Goal: Information Seeking & Learning: Learn about a topic

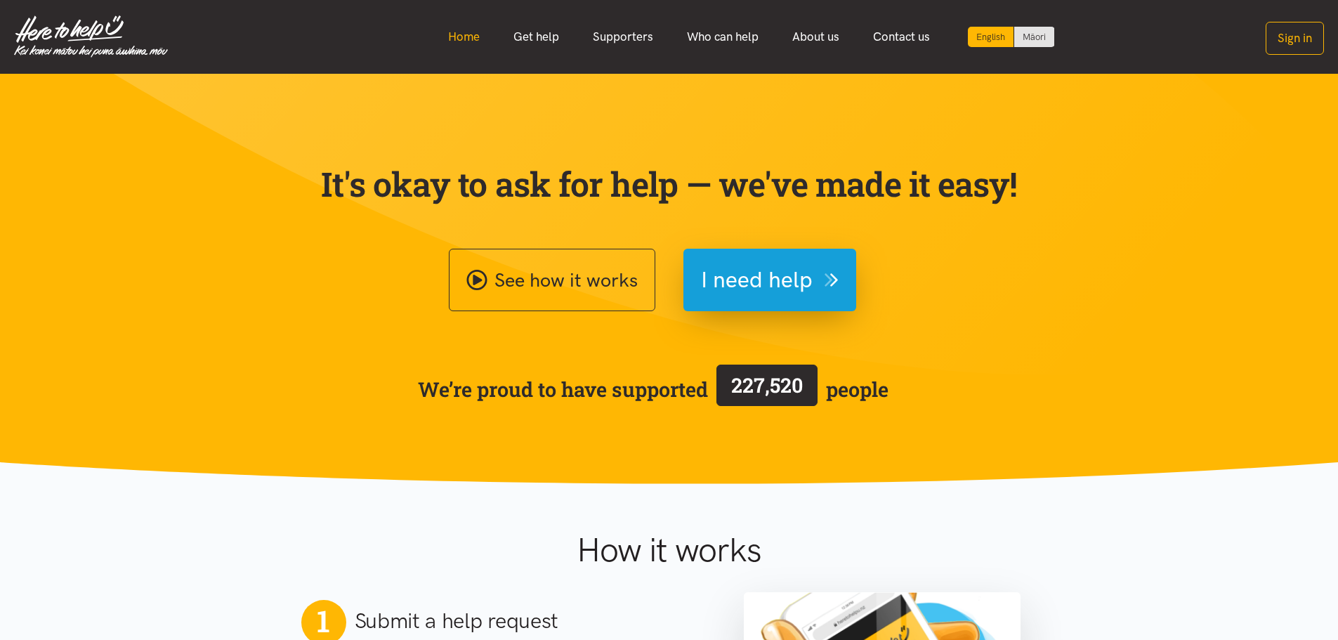
click at [466, 32] on link "Home" at bounding box center [463, 37] width 65 height 30
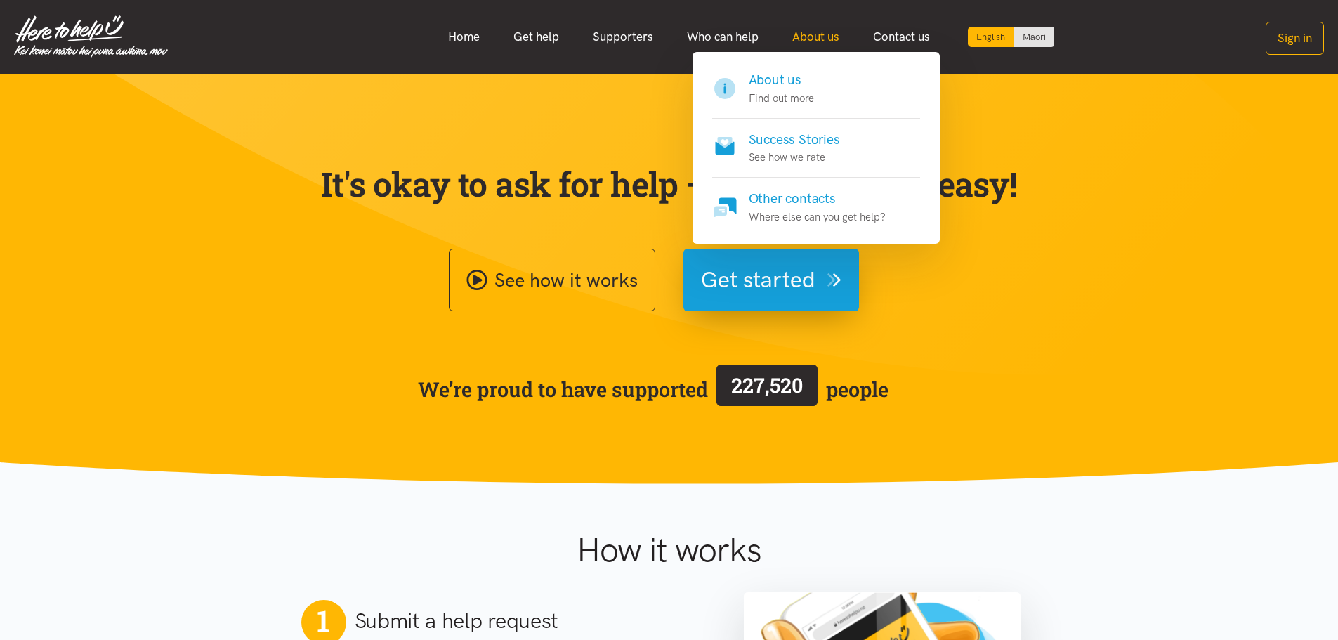
click at [809, 38] on link "About us" at bounding box center [815, 37] width 81 height 30
click at [780, 71] on h4 "About us" at bounding box center [781, 80] width 65 height 20
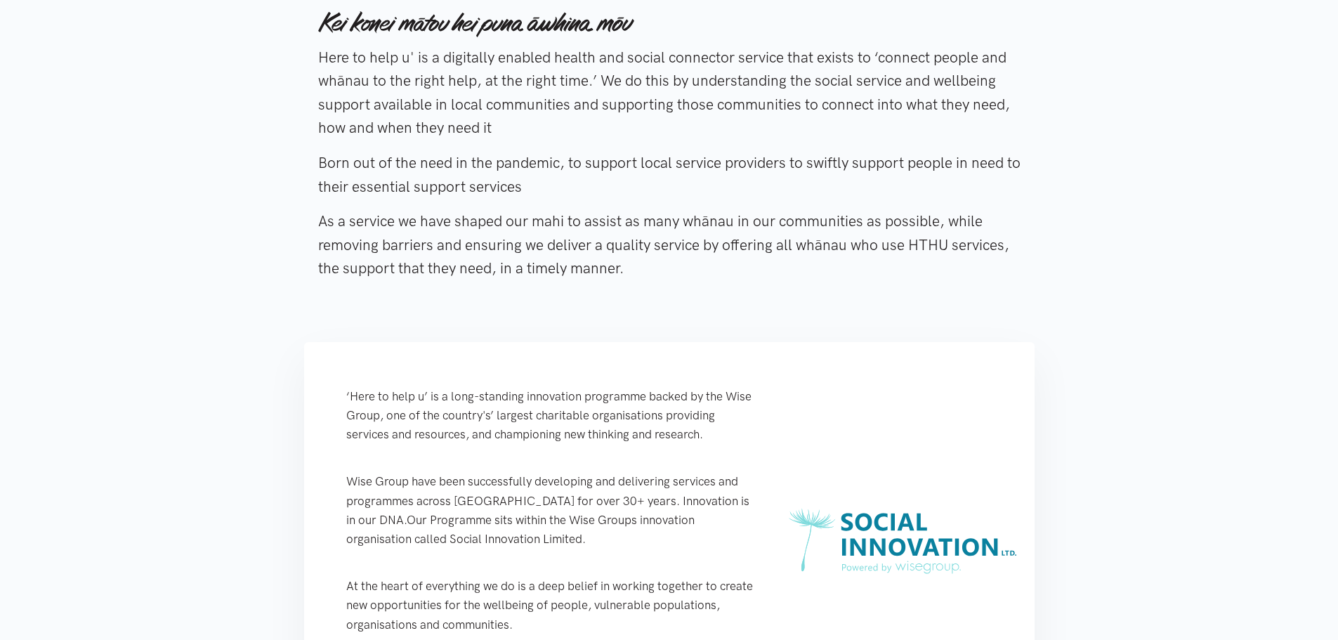
scroll to position [281, 0]
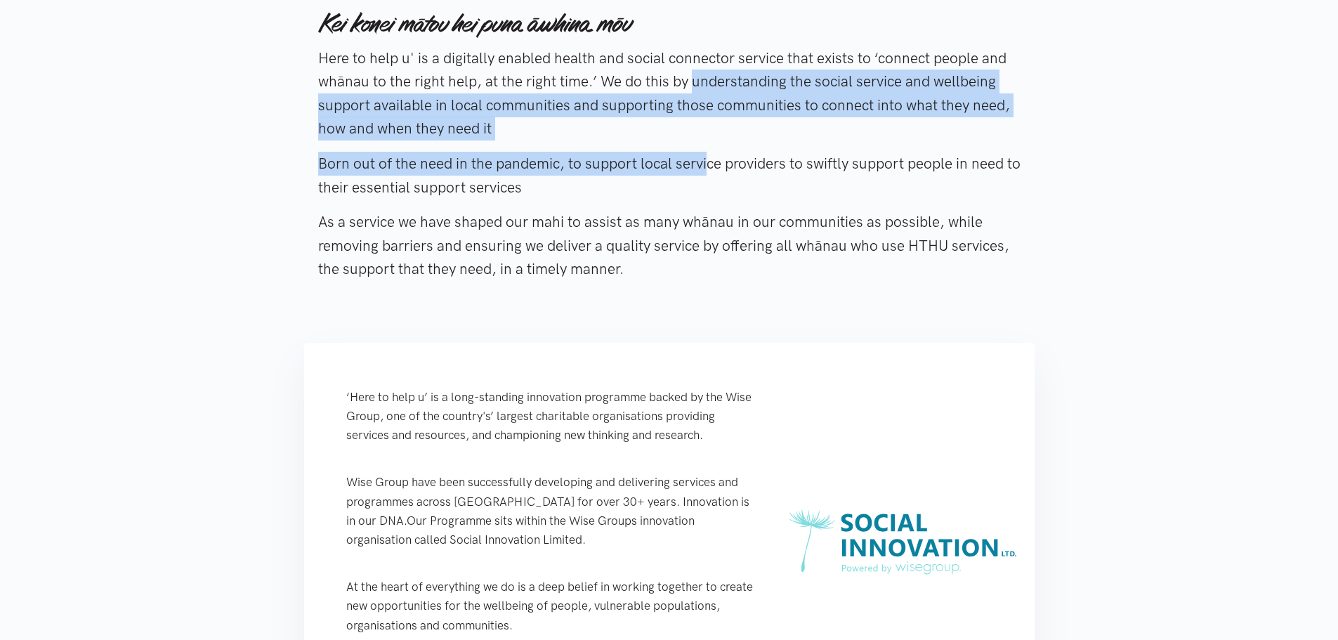
drag, startPoint x: 587, startPoint y: 95, endPoint x: 613, endPoint y: 157, distance: 67.7
click at [613, 157] on div "Here to help u' is a digitally enabled health and social connector service that…" at bounding box center [669, 148] width 702 height 306
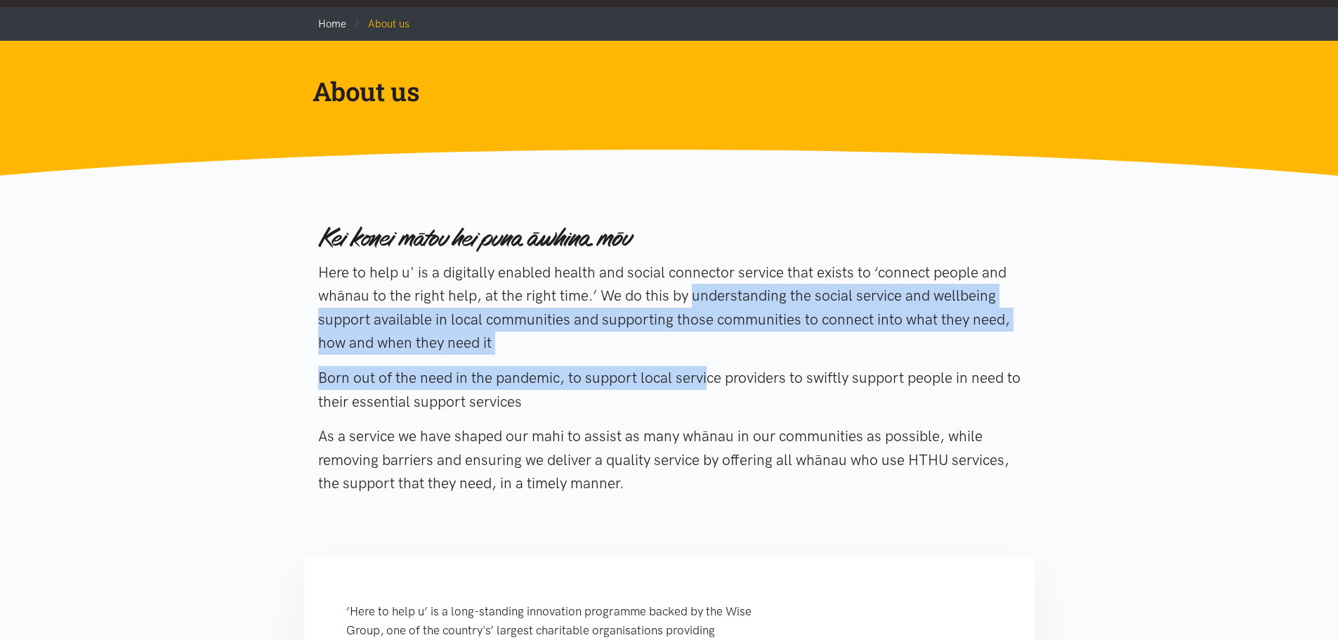
scroll to position [0, 0]
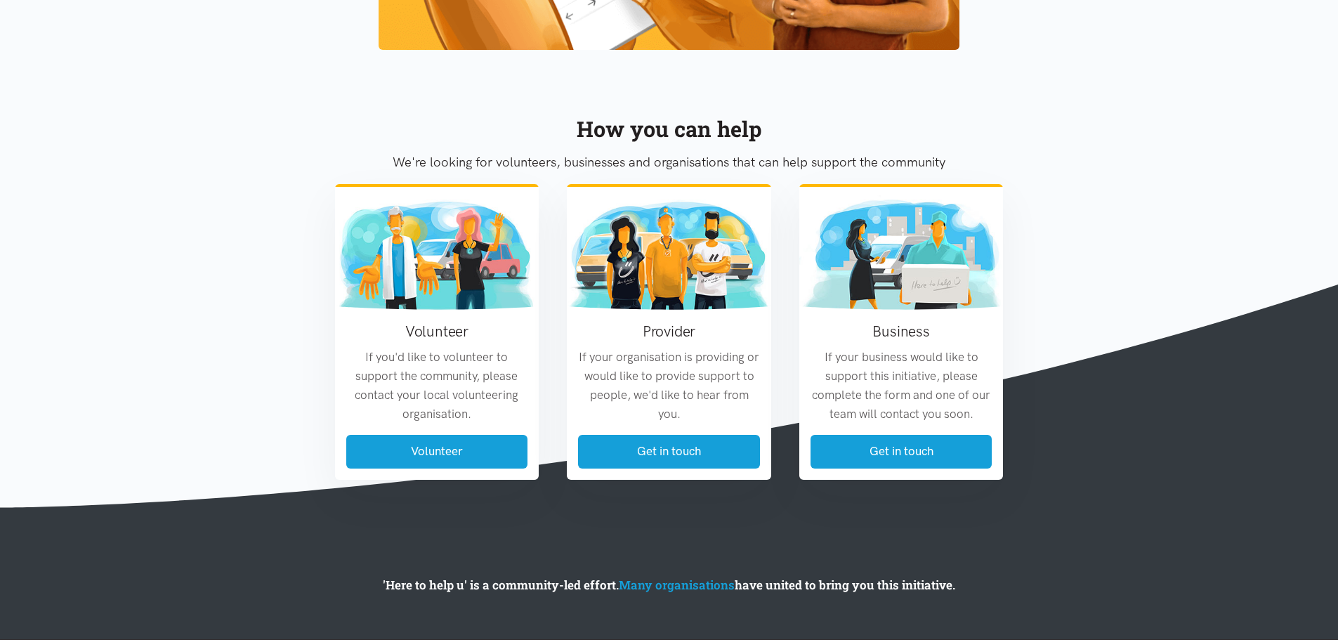
scroll to position [1400, 0]
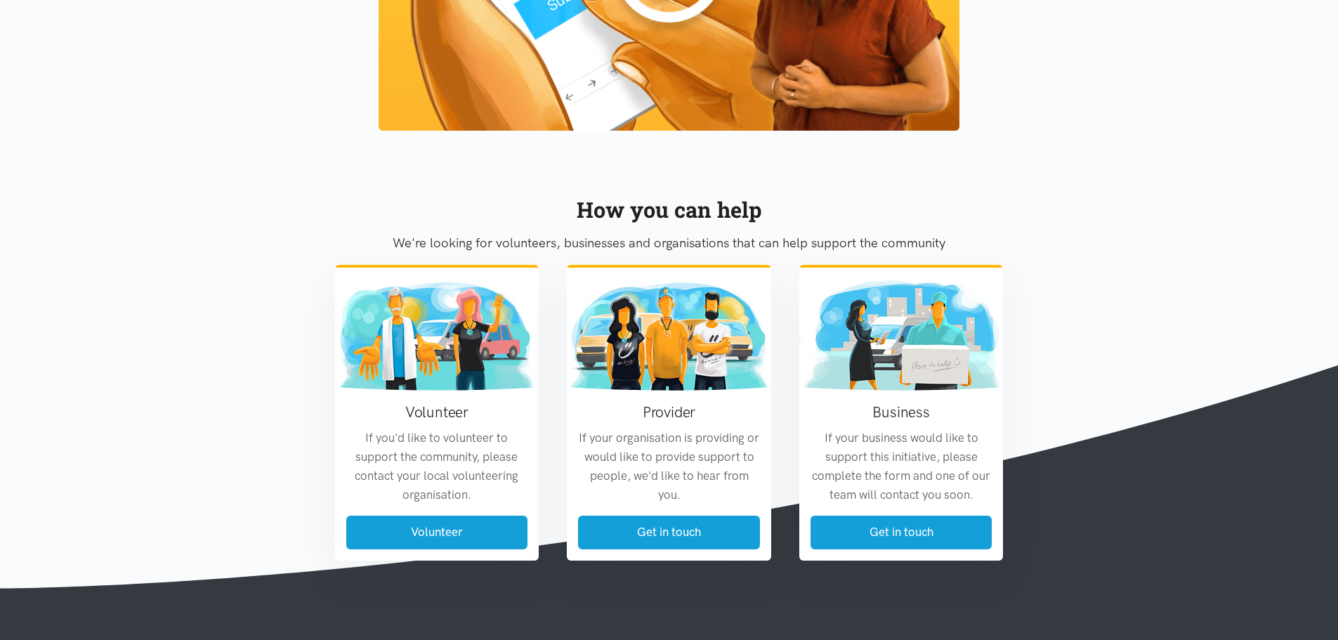
click at [243, 330] on section "How you can help We're looking for volunteers, businesses and organisations tha…" at bounding box center [669, 365] width 1338 height 447
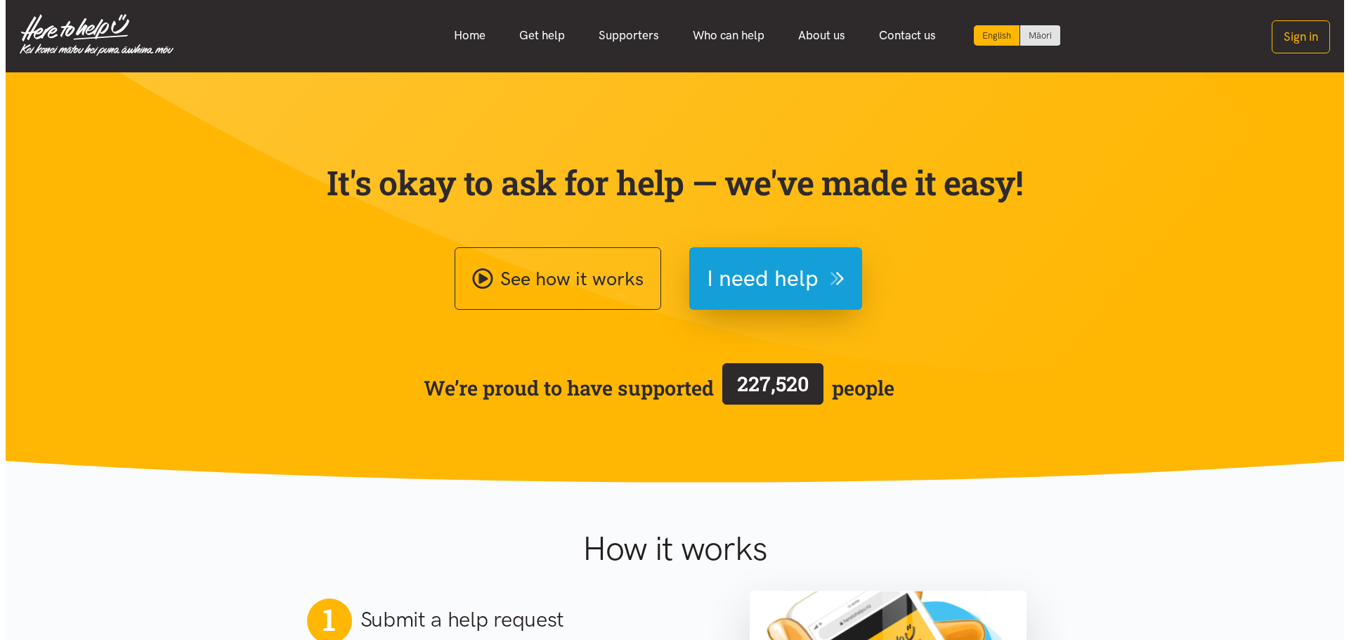
scroll to position [0, 0]
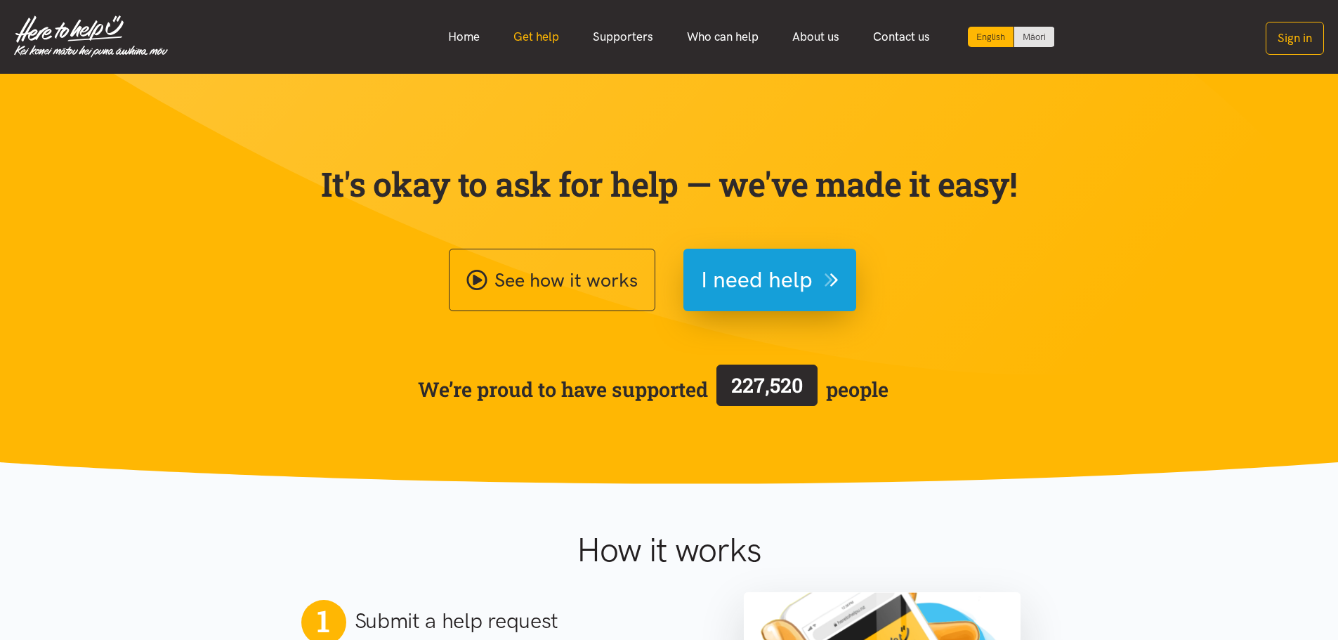
click at [545, 32] on link "Get help" at bounding box center [536, 37] width 79 height 30
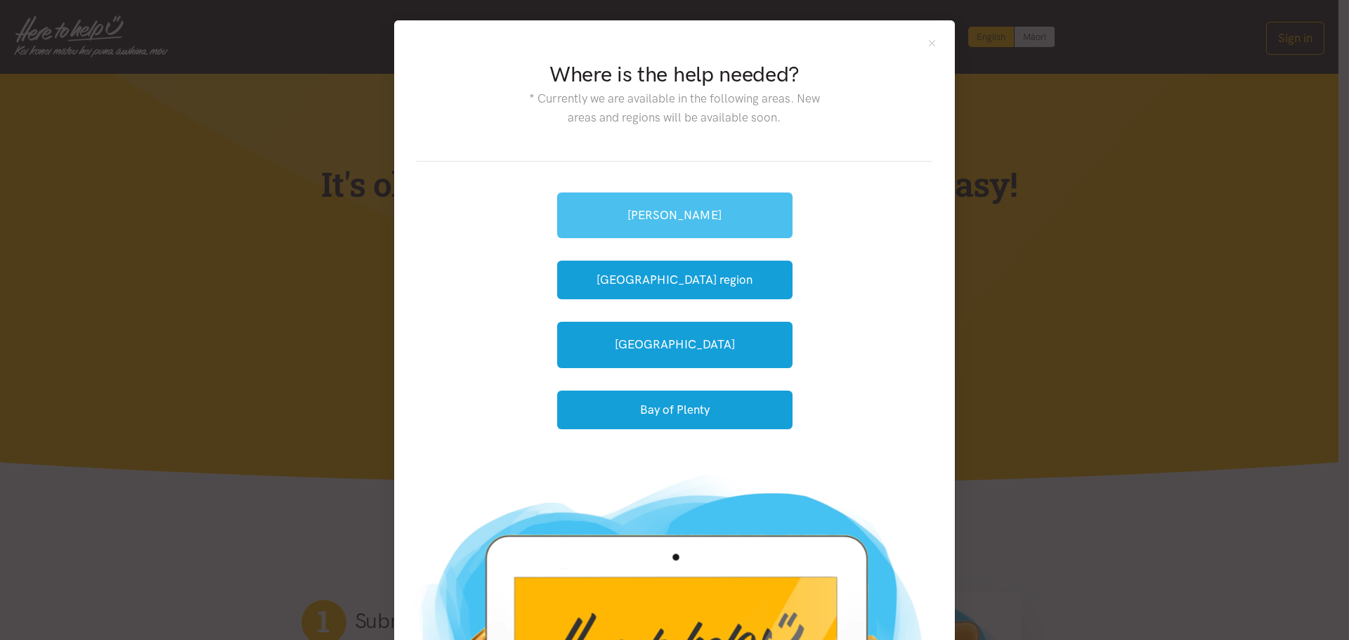
click at [704, 215] on link "[PERSON_NAME]" at bounding box center [674, 215] width 235 height 46
